Goal: Task Accomplishment & Management: Complete application form

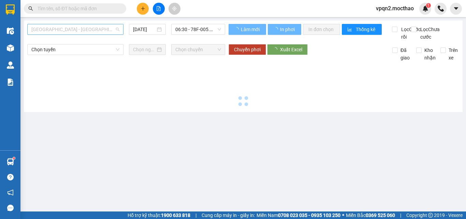
click at [83, 31] on span "[GEOGRAPHIC_DATA] - [GEOGRAPHIC_DATA]" at bounding box center [75, 29] width 88 height 10
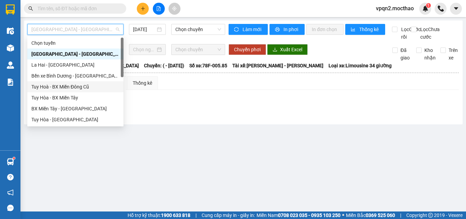
scroll to position [153, 0]
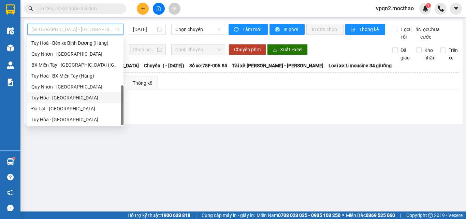
click at [57, 98] on div "Tuy Hòa - [GEOGRAPHIC_DATA]" at bounding box center [75, 98] width 88 height 8
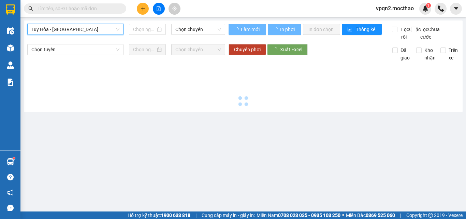
type input "[DATE]"
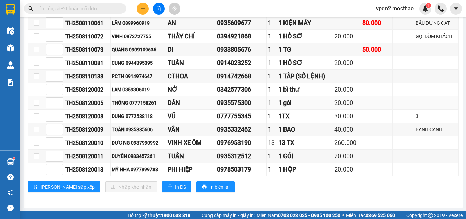
scroll to position [77, 0]
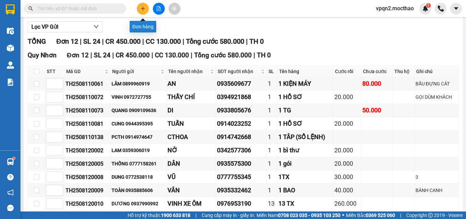
click at [143, 8] on icon "plus" at bounding box center [143, 8] width 5 height 5
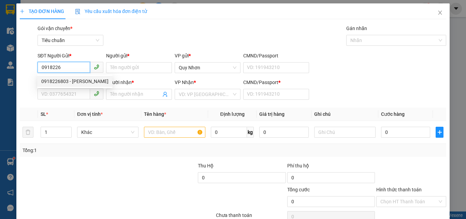
click at [85, 81] on div "0918226803 - [PERSON_NAME]" at bounding box center [74, 82] width 67 height 8
type input "0918226803"
type input "TRINH"
type input "0889318080"
type input "HÀ"
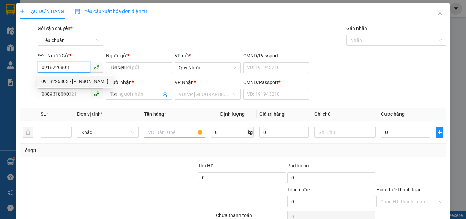
type input "20.000"
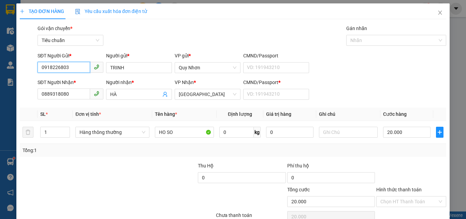
scroll to position [34, 0]
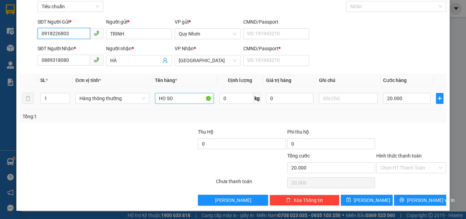
type input "0918226803"
click at [157, 97] on input "HO SO" at bounding box center [184, 98] width 59 height 11
type input "1PBI"
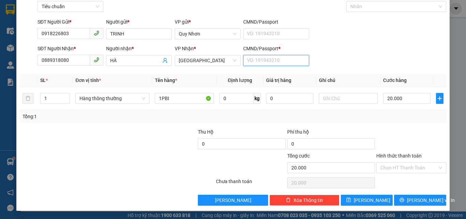
click at [292, 59] on input "CMND/Passport *" at bounding box center [276, 60] width 66 height 11
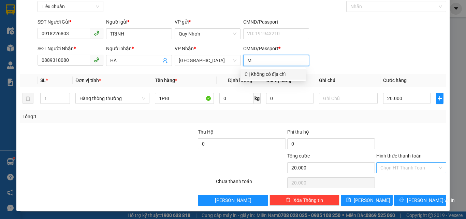
type input "M"
drag, startPoint x: 388, startPoint y: 168, endPoint x: 389, endPoint y: 161, distance: 6.6
click at [388, 167] on input "Hình thức thanh toán" at bounding box center [409, 168] width 57 height 10
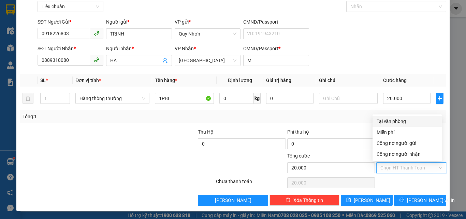
drag, startPoint x: 394, startPoint y: 121, endPoint x: 392, endPoint y: 130, distance: 9.1
click at [394, 121] on div "Tại văn phòng" at bounding box center [407, 121] width 61 height 8
type input "0"
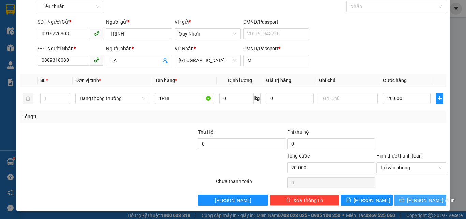
drag, startPoint x: 399, startPoint y: 207, endPoint x: 402, endPoint y: 196, distance: 11.4
click at [399, 205] on div "TẠO ĐƠN HÀNG Yêu cầu xuất hóa đơn điện tử Transit Pickup Surcharge Ids Transit …" at bounding box center [233, 90] width 434 height 241
click at [402, 196] on button "[PERSON_NAME] và In" at bounding box center [420, 200] width 52 height 11
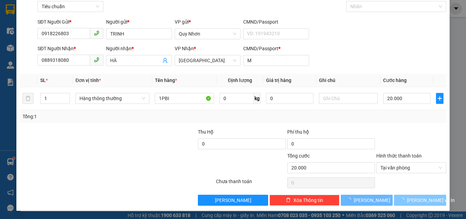
drag, startPoint x: 402, startPoint y: 196, endPoint x: 364, endPoint y: 143, distance: 64.8
click at [402, 195] on button "[PERSON_NAME] và In" at bounding box center [420, 200] width 52 height 11
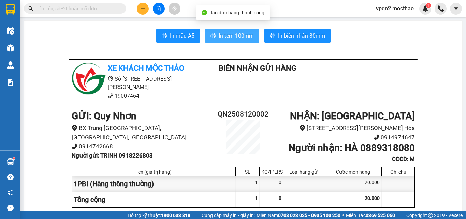
click at [249, 36] on span "In tem 100mm" at bounding box center [236, 35] width 35 height 9
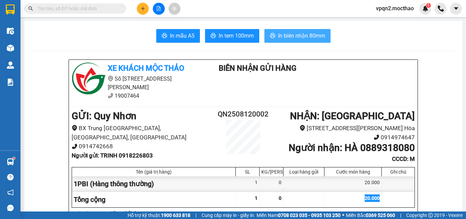
click at [286, 30] on button "In biên nhận 80mm" at bounding box center [298, 36] width 66 height 14
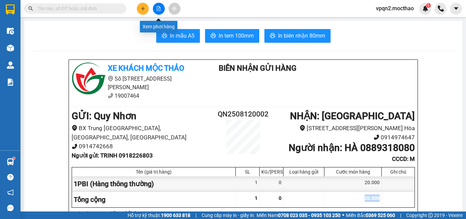
click at [159, 8] on icon "file-add" at bounding box center [158, 8] width 5 height 5
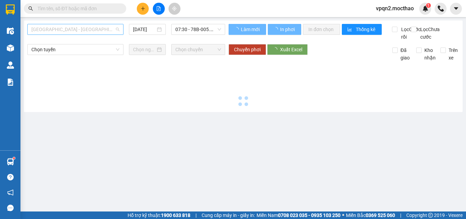
click at [93, 33] on span "[GEOGRAPHIC_DATA] - [GEOGRAPHIC_DATA]" at bounding box center [75, 29] width 88 height 10
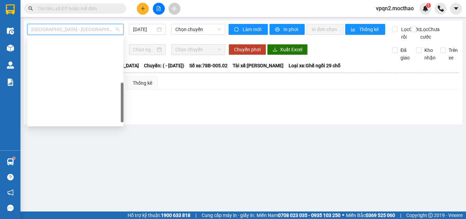
scroll to position [137, 0]
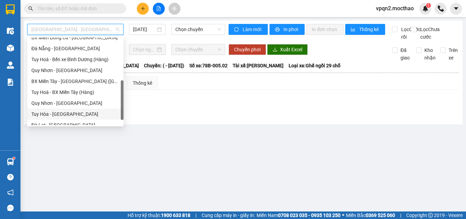
click at [59, 114] on div "Tuy Hòa - [GEOGRAPHIC_DATA]" at bounding box center [75, 114] width 88 height 8
type input "[DATE]"
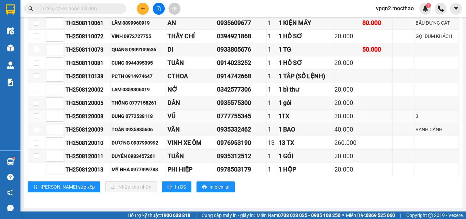
scroll to position [77, 0]
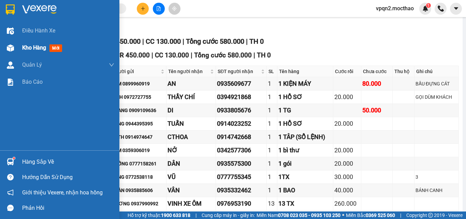
click at [45, 46] on span "Kho hàng" at bounding box center [34, 47] width 24 height 6
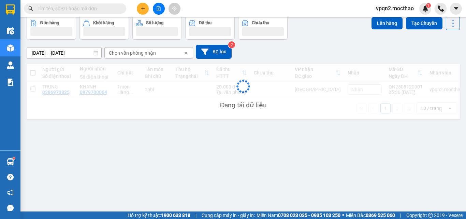
scroll to position [31, 0]
